Goal: Find specific page/section: Find specific page/section

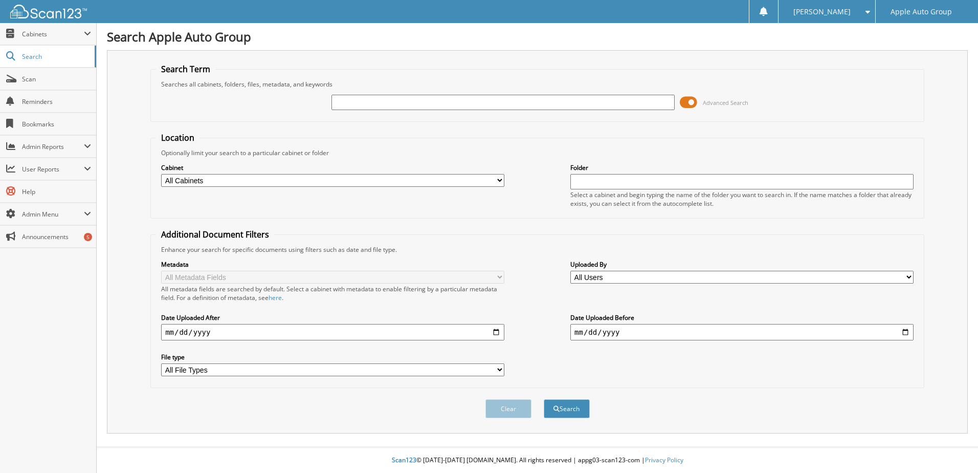
click at [356, 103] on input "text" at bounding box center [502, 102] width 343 height 15
click at [33, 51] on link "Search" at bounding box center [48, 57] width 96 height 22
click at [38, 34] on span "Cabinets" at bounding box center [53, 34] width 62 height 9
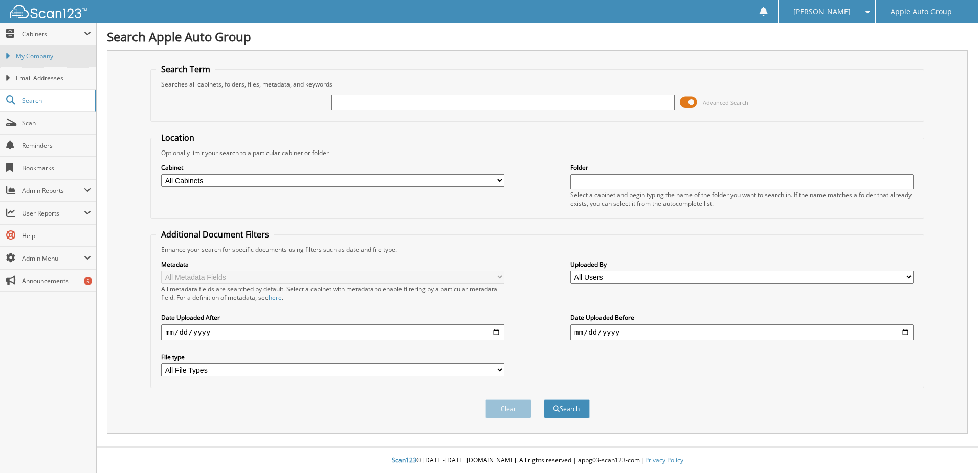
click at [48, 56] on span "My Company" at bounding box center [53, 56] width 75 height 9
